Goal: Information Seeking & Learning: Learn about a topic

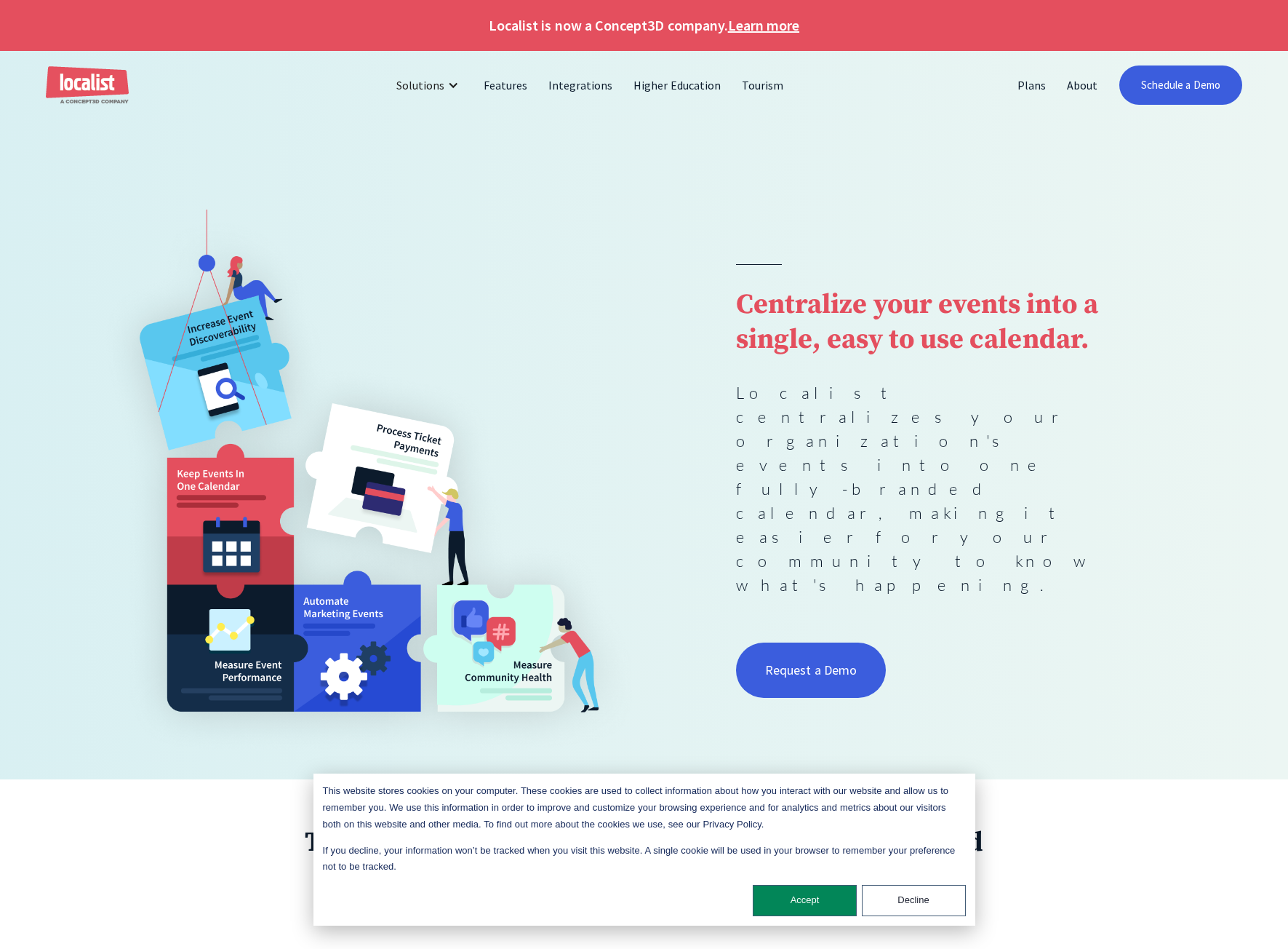
drag, startPoint x: 370, startPoint y: 814, endPoint x: 114, endPoint y: 802, distance: 256.3
click at [114, 802] on div "Trusted by leading higher education, healthcare, and government organizations" at bounding box center [644, 965] width 1288 height 373
click at [905, 891] on button "Decline" at bounding box center [914, 901] width 104 height 31
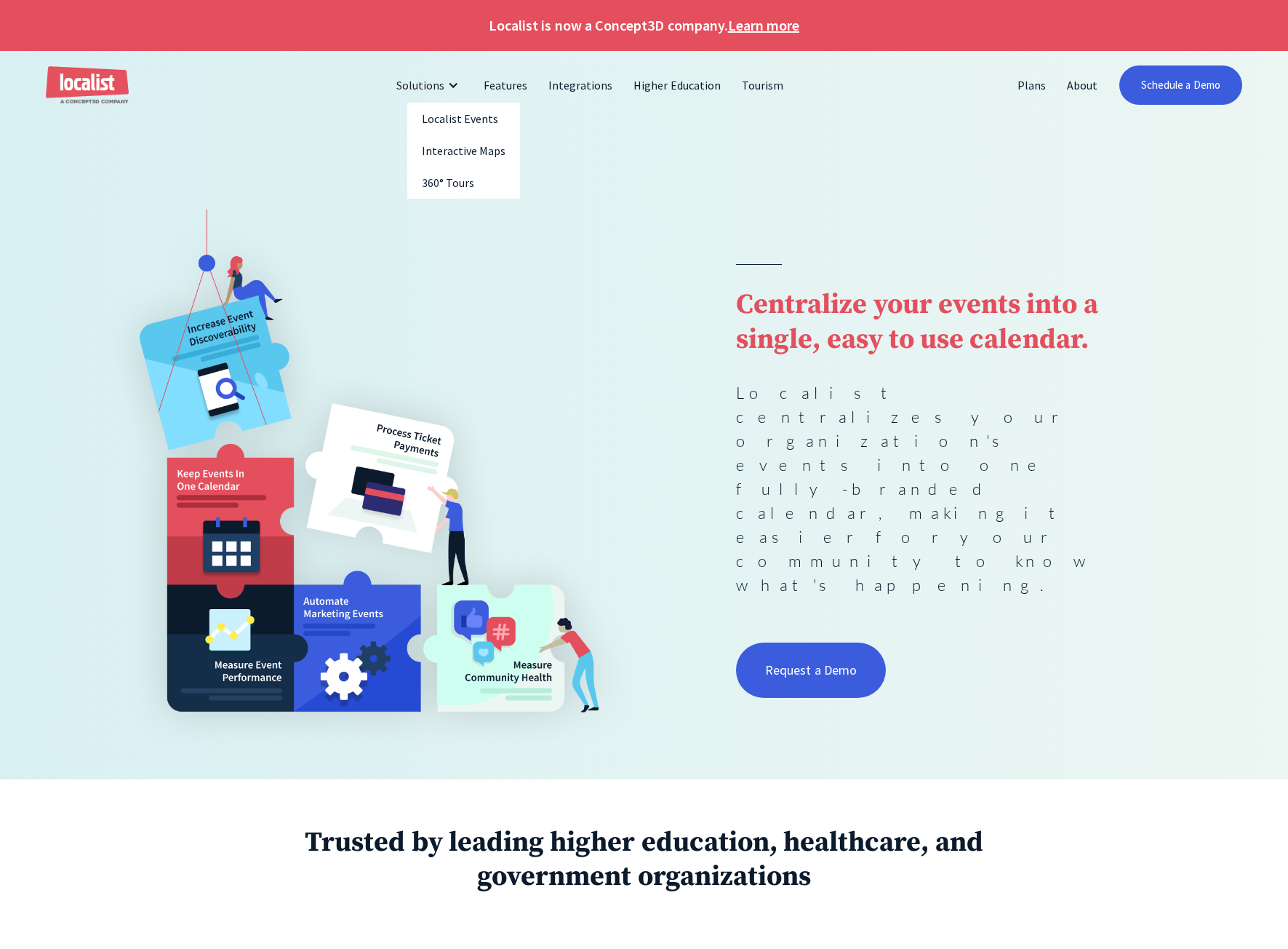
click at [451, 90] on div "Solutions" at bounding box center [429, 85] width 88 height 35
click at [468, 84] on div "Solutions" at bounding box center [429, 85] width 88 height 35
click at [1044, 83] on link "Plans" at bounding box center [1032, 85] width 50 height 35
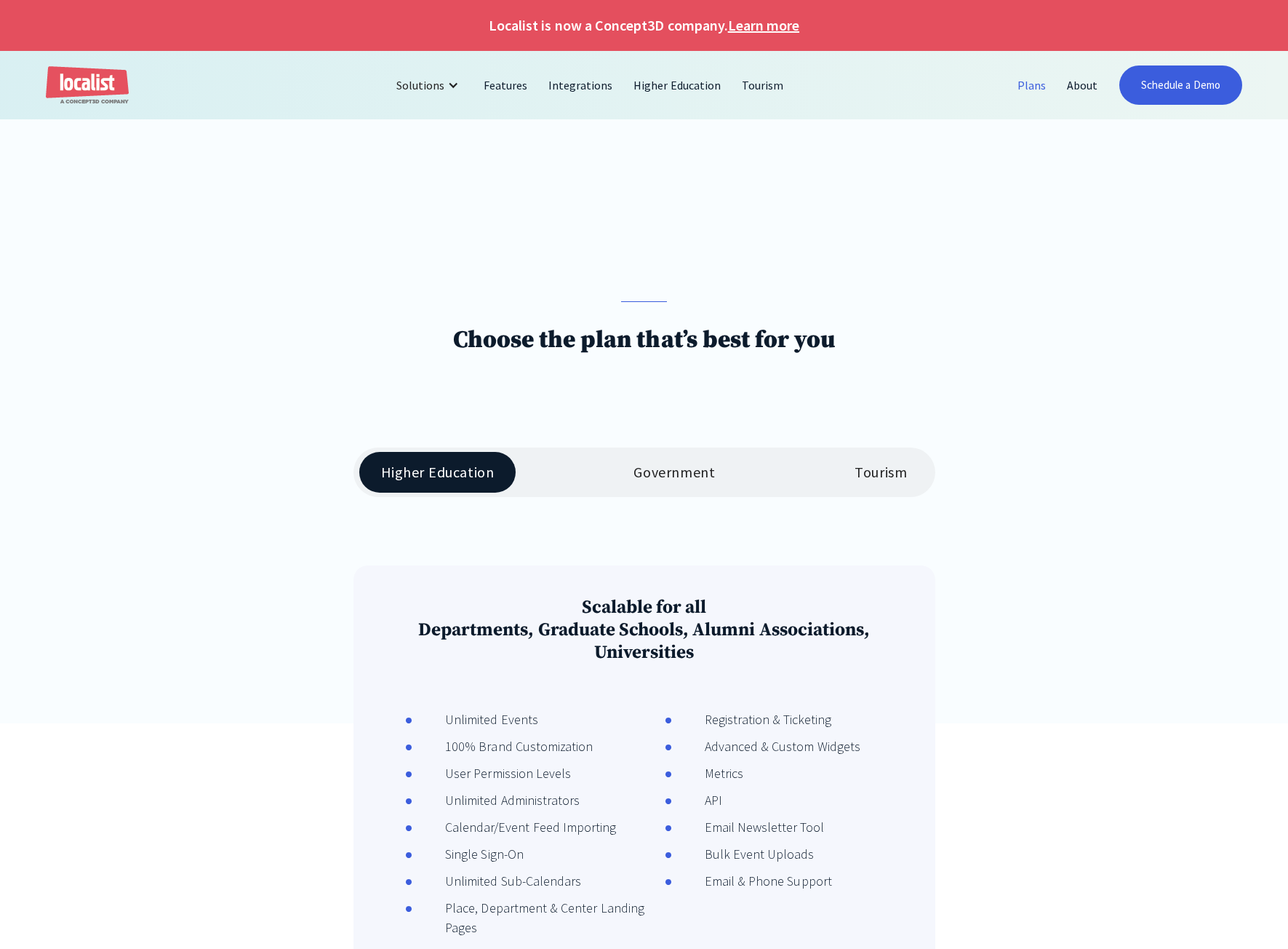
click at [656, 473] on div "Government" at bounding box center [674, 472] width 82 height 17
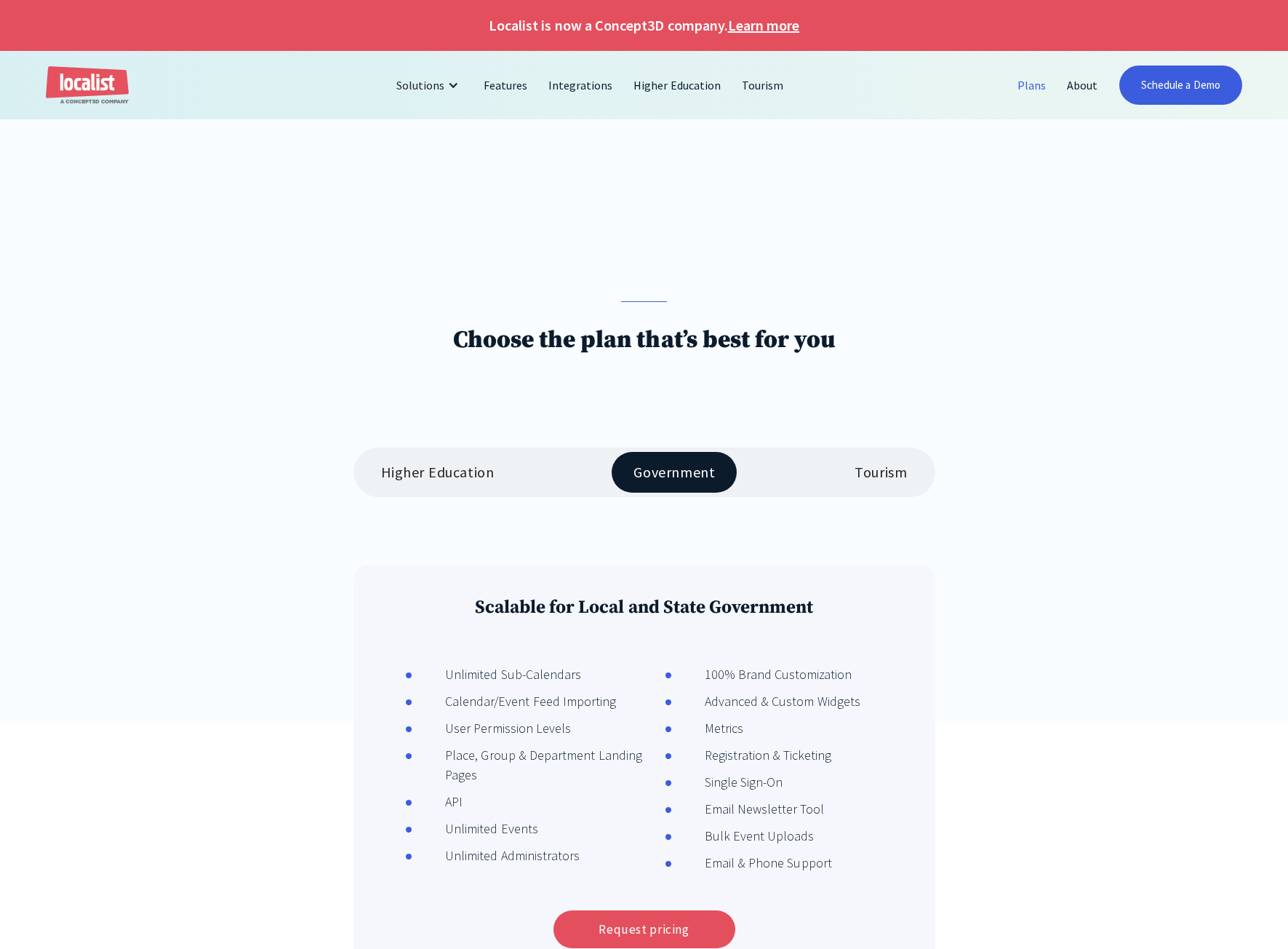
click at [862, 481] on div "Tourism" at bounding box center [880, 472] width 52 height 17
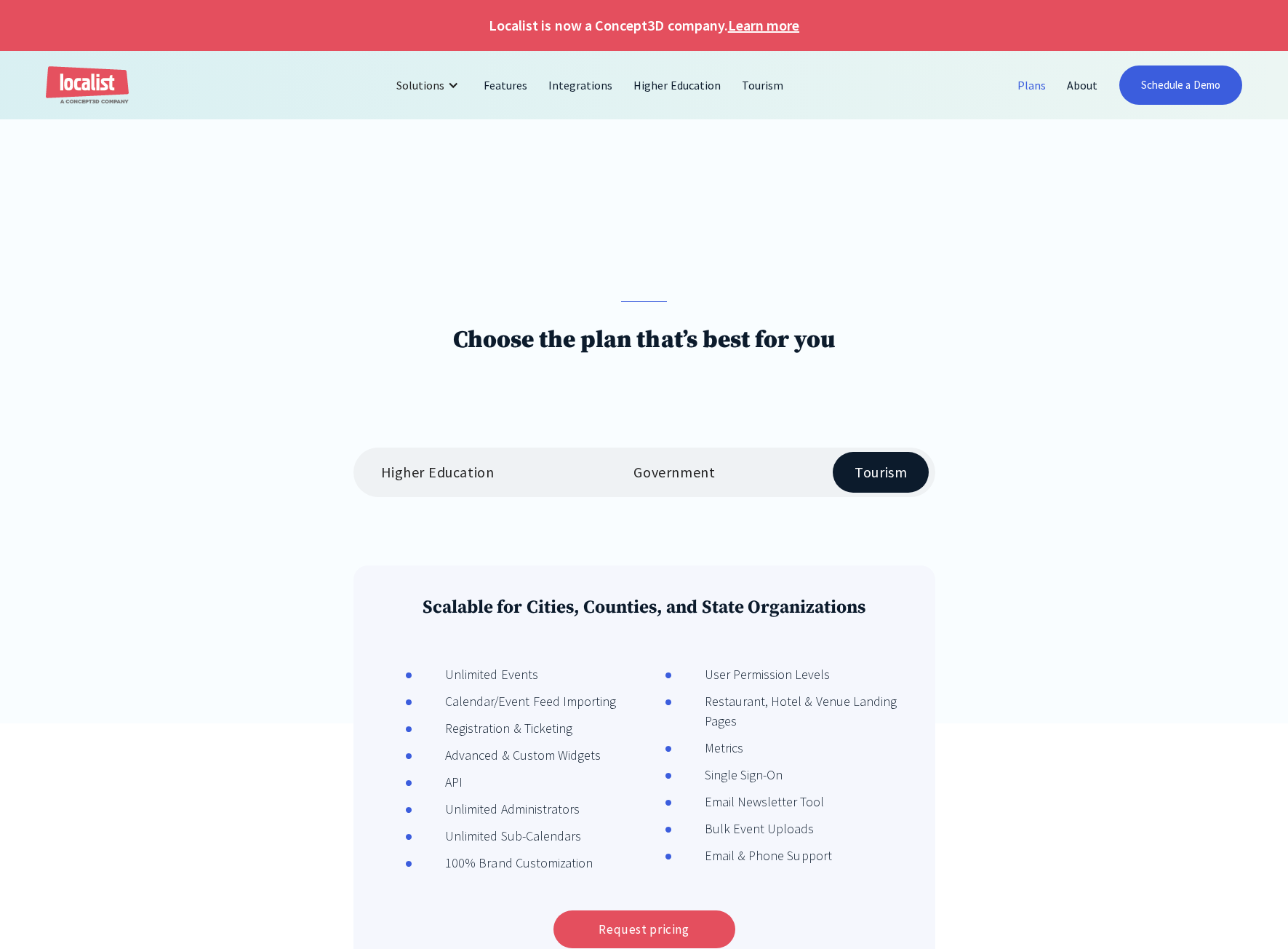
click at [684, 483] on link "Government" at bounding box center [674, 472] width 125 height 40
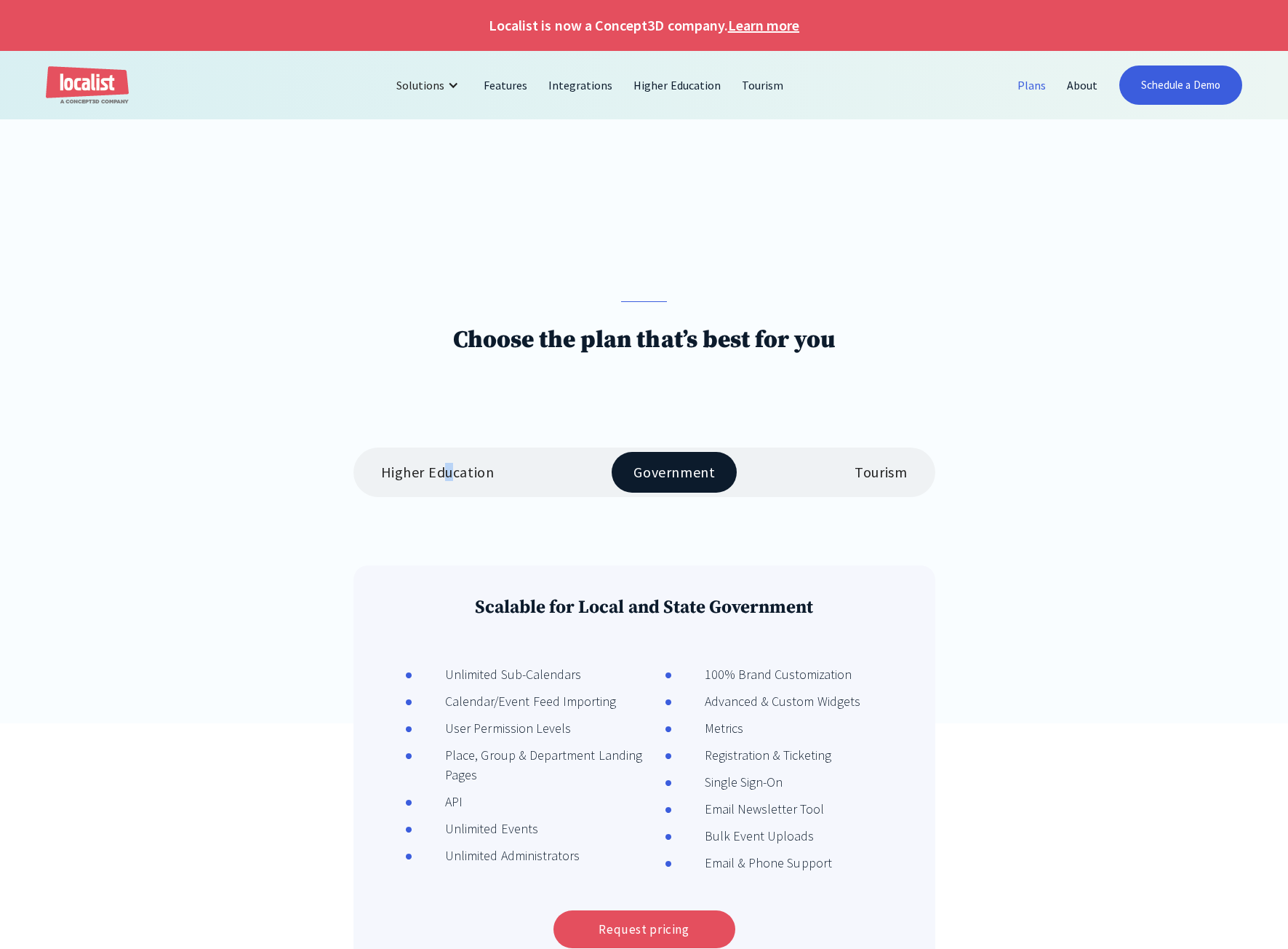
click at [449, 453] on div "Higher Education Government Tourism" at bounding box center [644, 473] width 582 height 50
click at [453, 467] on div "Higher Education" at bounding box center [438, 472] width 114 height 17
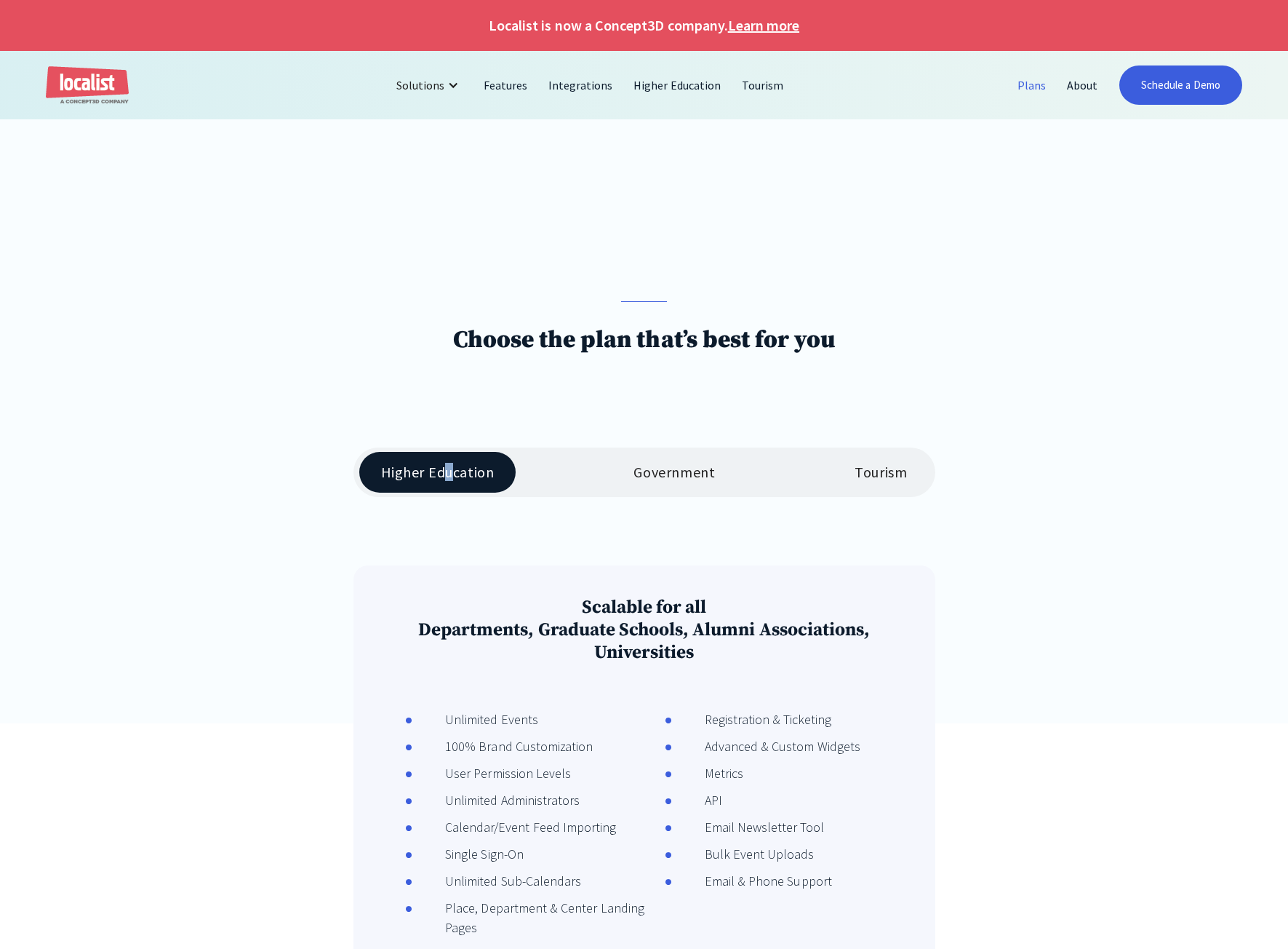
click at [1038, 88] on link "Plans" at bounding box center [1032, 85] width 50 height 35
